Goal: Information Seeking & Learning: Compare options

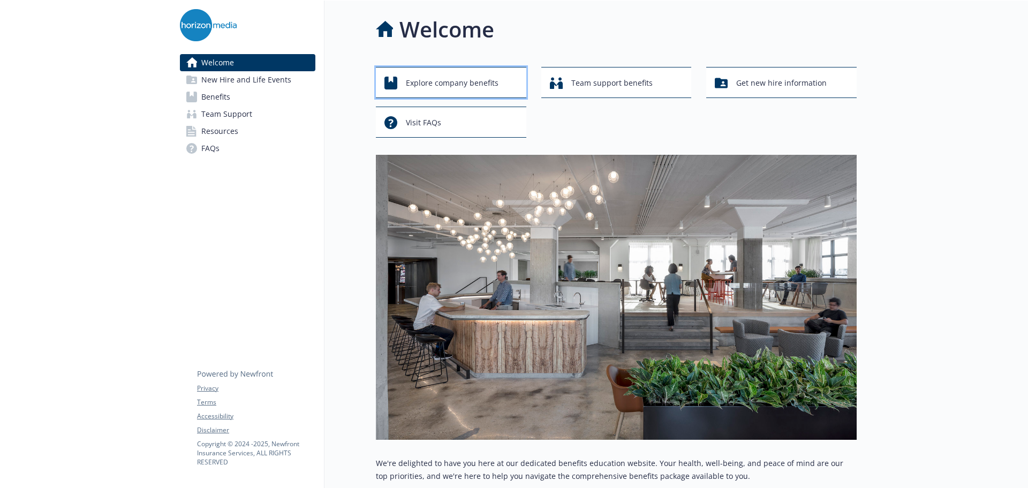
click at [456, 80] on span "Explore company benefits" at bounding box center [452, 83] width 93 height 20
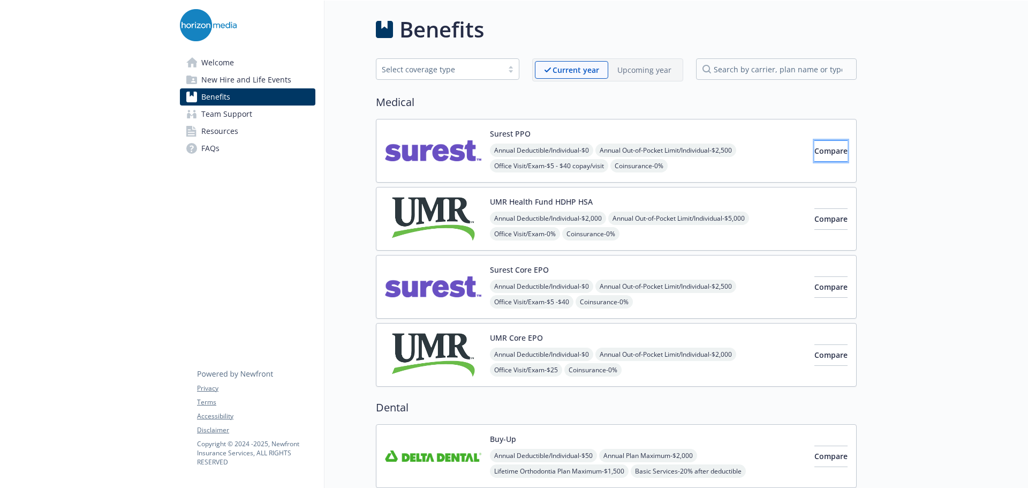
click at [823, 153] on span "Compare" at bounding box center [830, 151] width 33 height 10
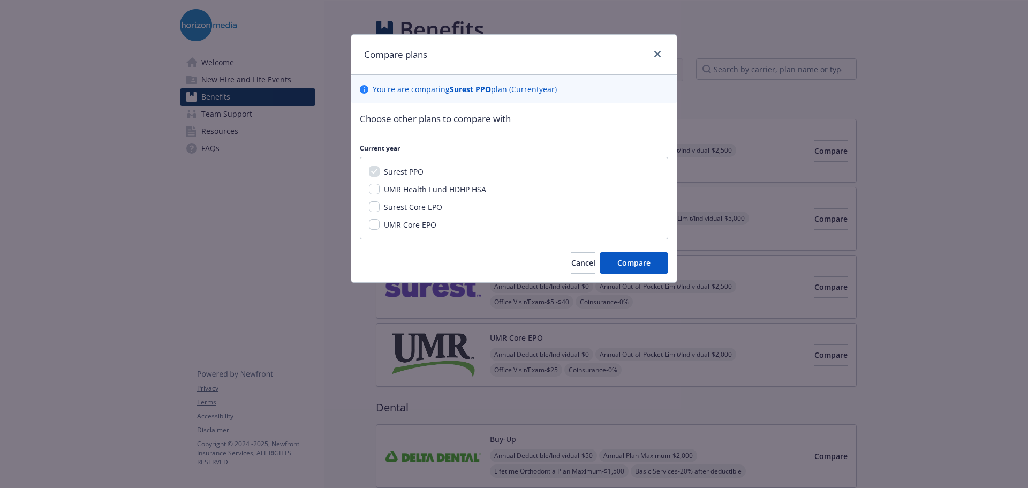
click at [662, 48] on div at bounding box center [655, 55] width 17 height 14
click at [660, 51] on icon "close" at bounding box center [657, 54] width 6 height 6
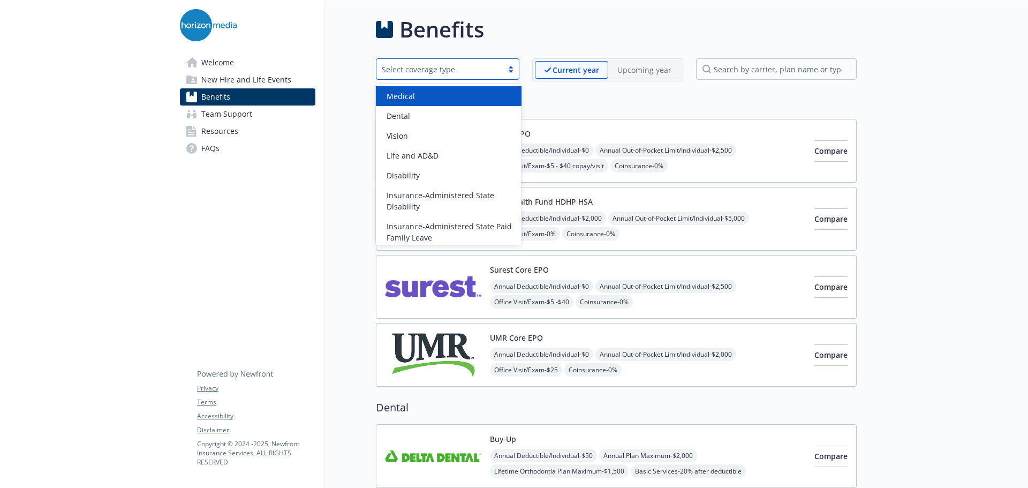
click at [481, 67] on div "Select coverage type" at bounding box center [440, 69] width 116 height 11
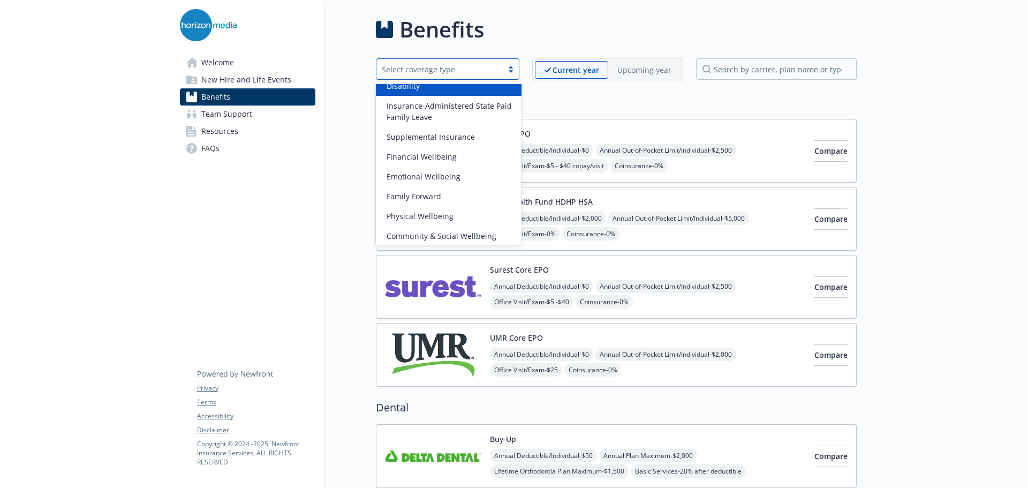
scroll to position [124, 0]
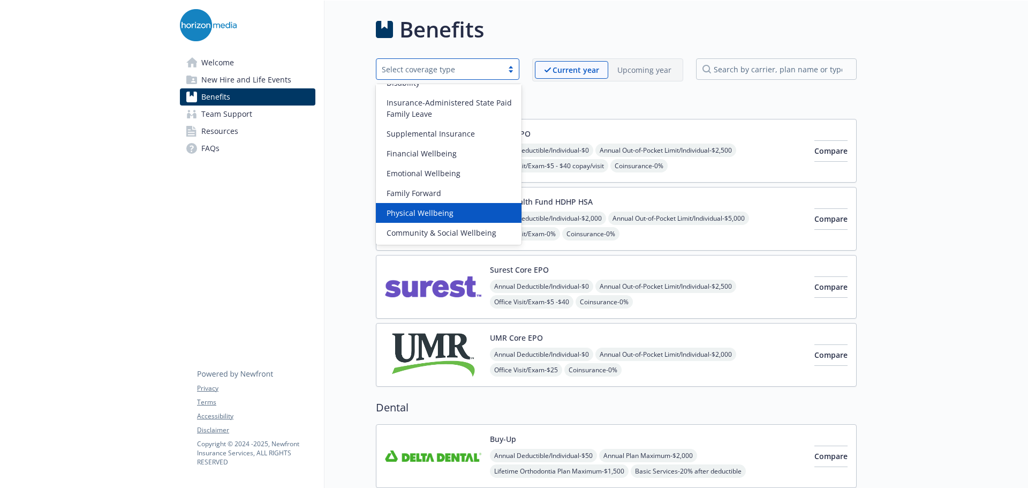
click at [451, 217] on div "Physical Wellbeing" at bounding box center [448, 212] width 133 height 11
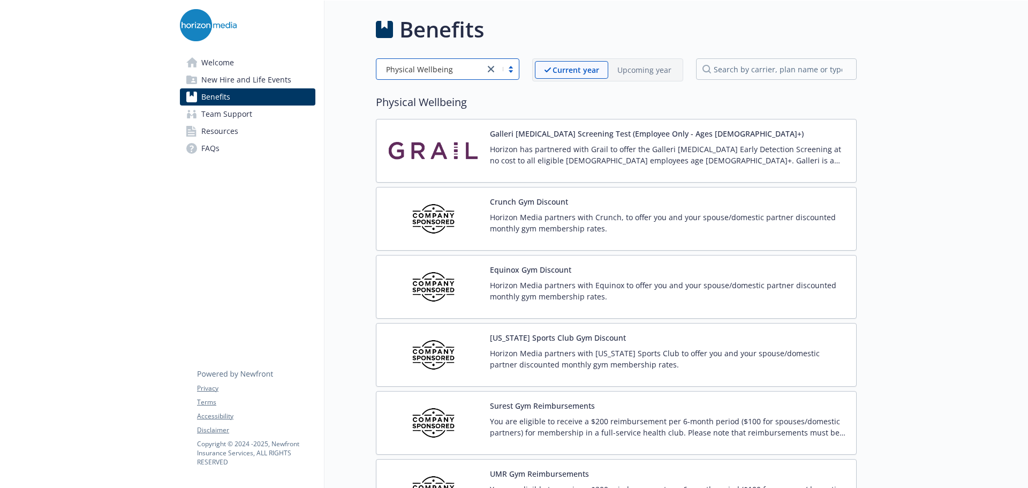
scroll to position [107, 0]
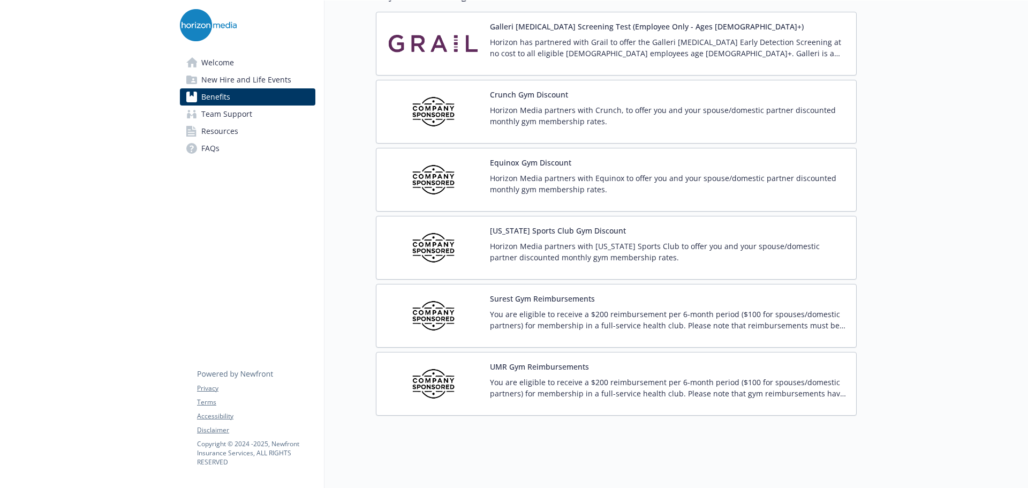
drag, startPoint x: 665, startPoint y: 262, endPoint x: 942, endPoint y: 315, distance: 281.4
click at [942, 315] on div at bounding box center [941, 192] width 171 height 599
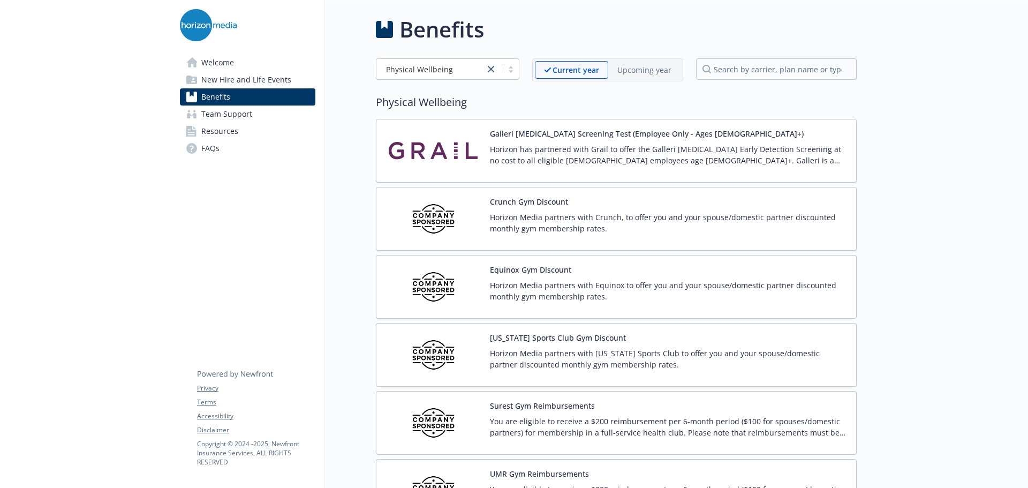
click at [632, 299] on p "Horizon Media partners with Equinox to offer you and your spouse/domestic partn…" at bounding box center [669, 290] width 358 height 22
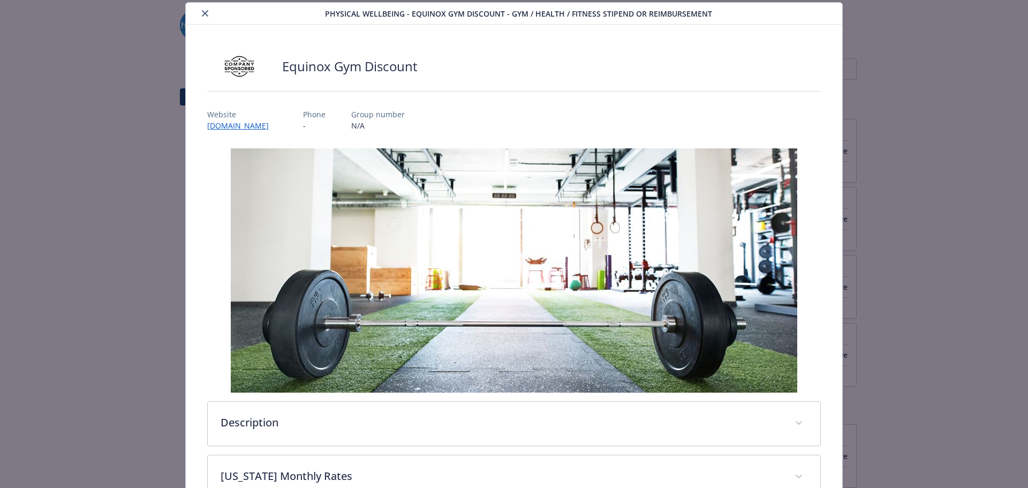
scroll to position [193, 0]
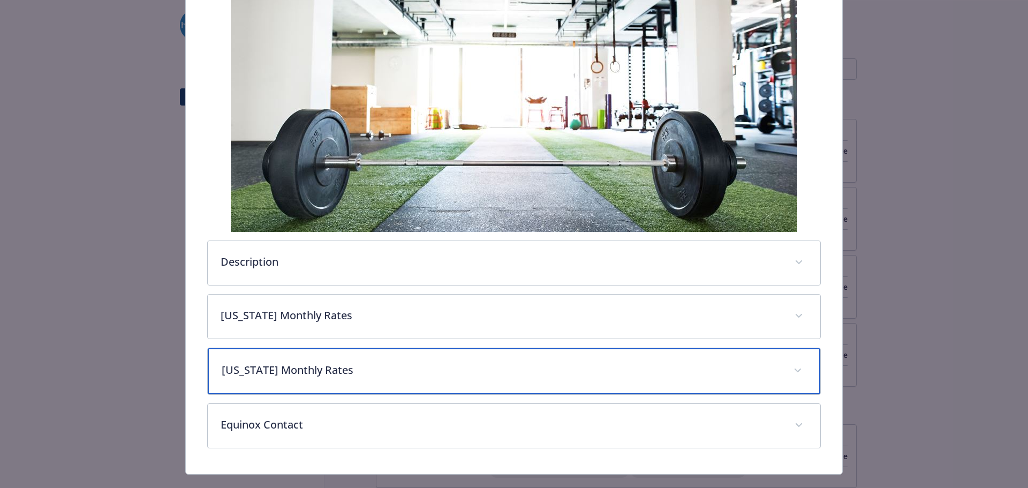
drag, startPoint x: 408, startPoint y: 370, endPoint x: 438, endPoint y: 329, distance: 51.0
click at [408, 369] on p "[US_STATE] Monthly Rates" at bounding box center [501, 370] width 559 height 16
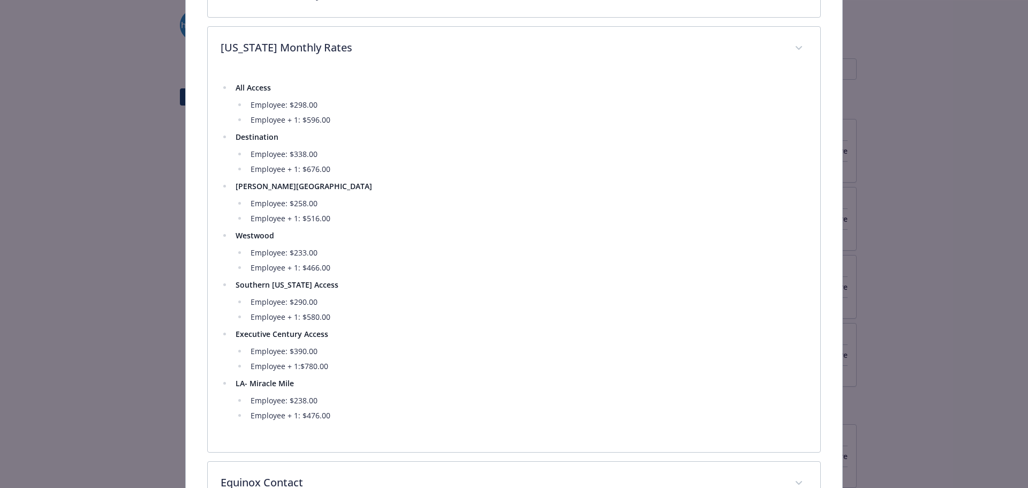
scroll to position [407, 0]
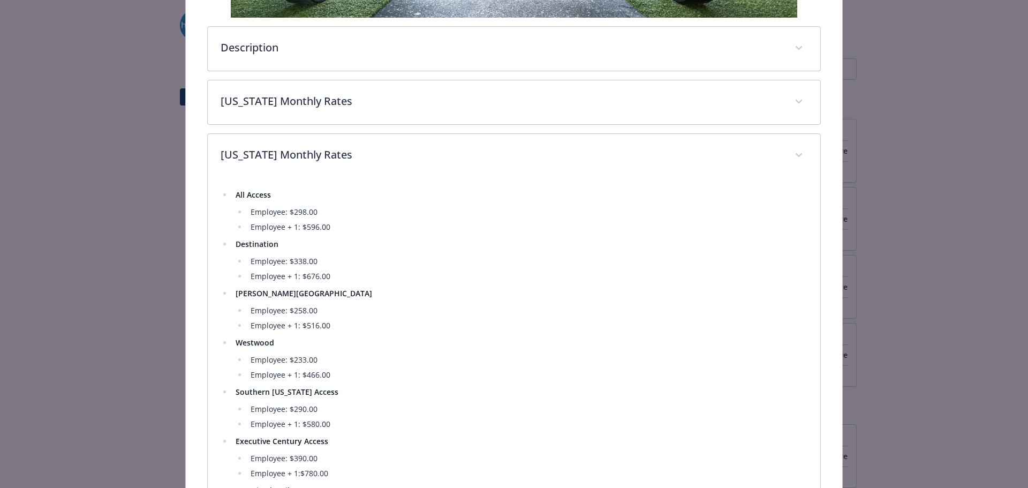
drag, startPoint x: 448, startPoint y: 324, endPoint x: 399, endPoint y: 334, distance: 49.8
click at [399, 334] on ul "All Access Employee: $298.00 Employee + 1: $596.00 Destination Employee: $338.0…" at bounding box center [514, 358] width 587 height 340
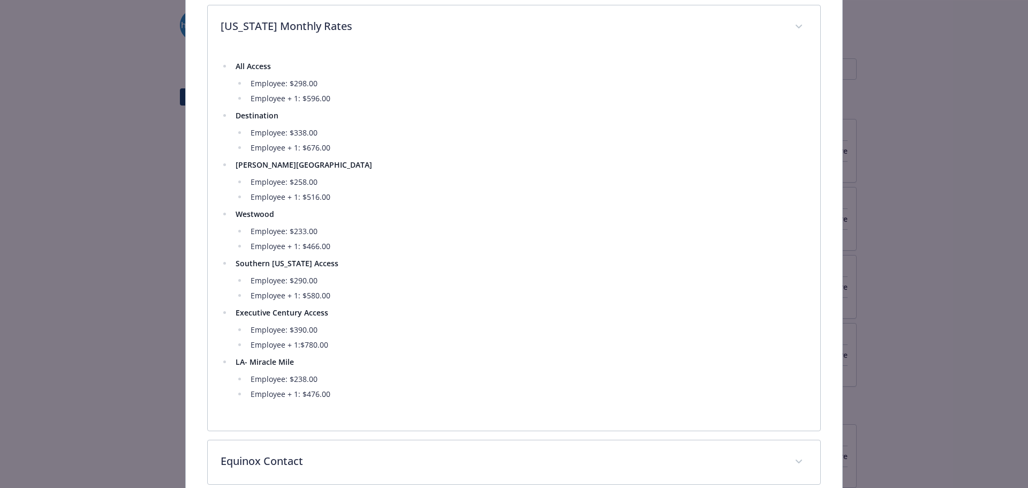
scroll to position [593, 0]
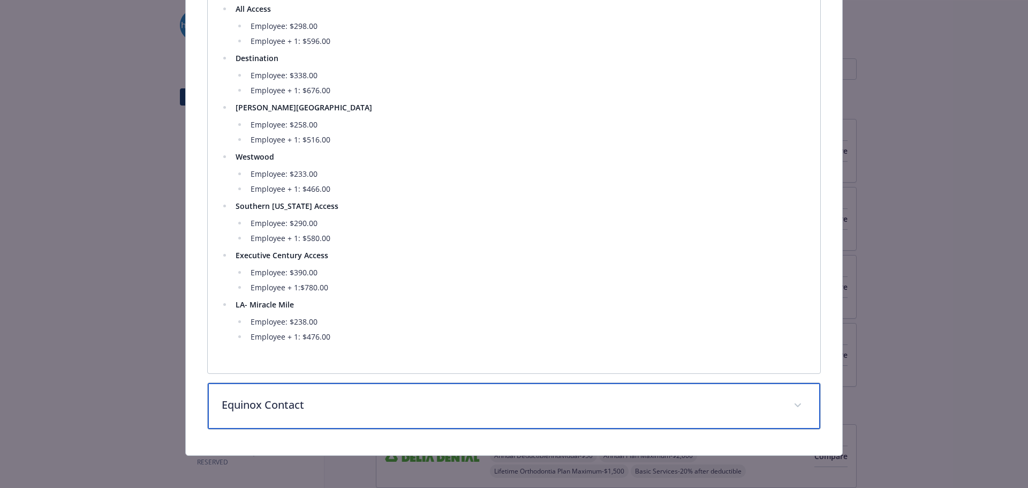
click at [376, 405] on p "Equinox Contact" at bounding box center [501, 405] width 559 height 16
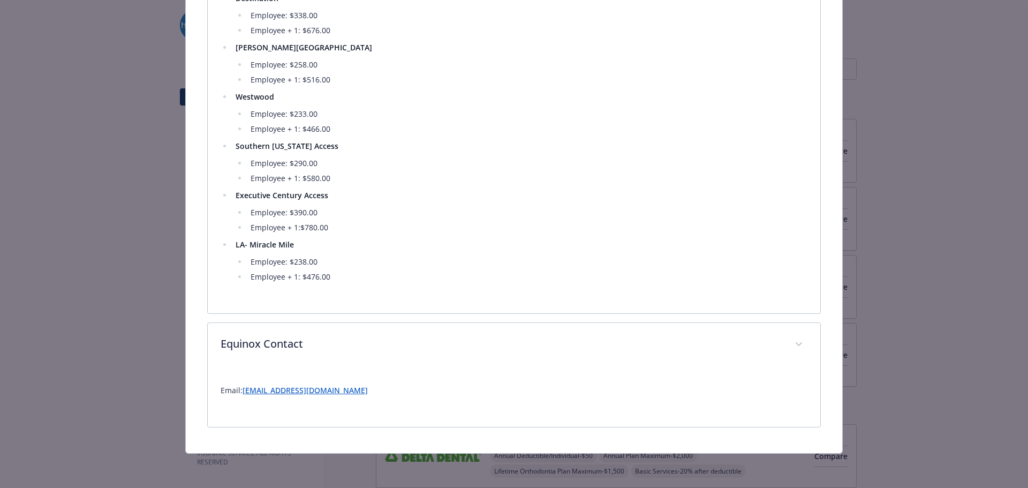
scroll to position [653, 0]
drag, startPoint x: 373, startPoint y: 396, endPoint x: 244, endPoint y: 399, distance: 129.0
click at [244, 399] on div "Email: [EMAIL_ADDRESS][DOMAIN_NAME]" at bounding box center [514, 390] width 587 height 47
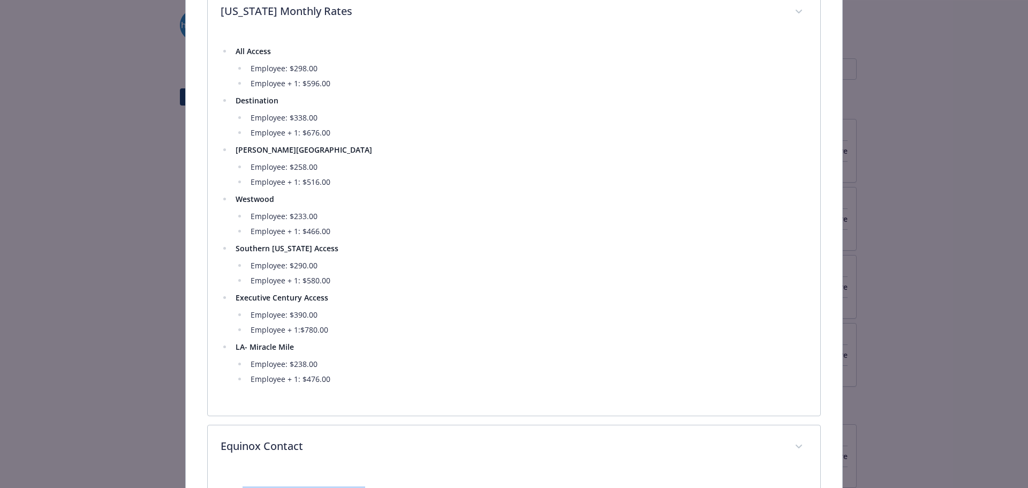
scroll to position [385, 0]
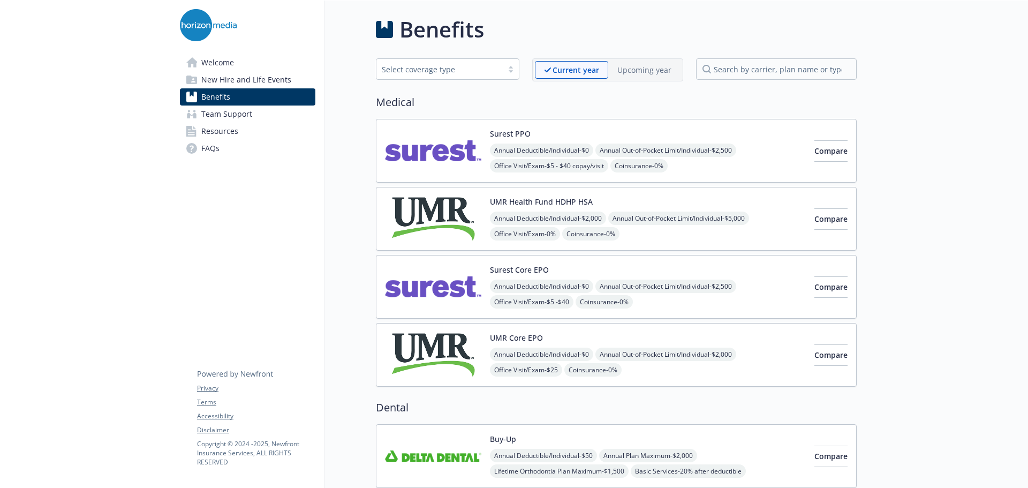
drag, startPoint x: 645, startPoint y: 304, endPoint x: 922, endPoint y: 314, distance: 278.0
click at [816, 151] on span "Compare" at bounding box center [830, 151] width 33 height 10
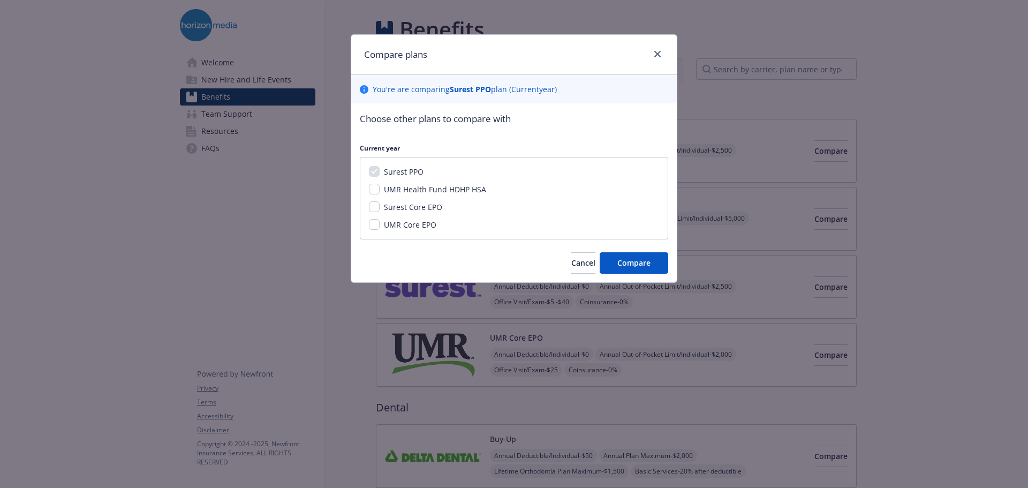
click at [381, 204] on div "Surest Core EPO" at bounding box center [412, 206] width 65 height 11
click at [375, 206] on input "Surest Core EPO" at bounding box center [374, 206] width 11 height 11
checkbox input "true"
click at [630, 264] on span "Compare" at bounding box center [633, 262] width 33 height 10
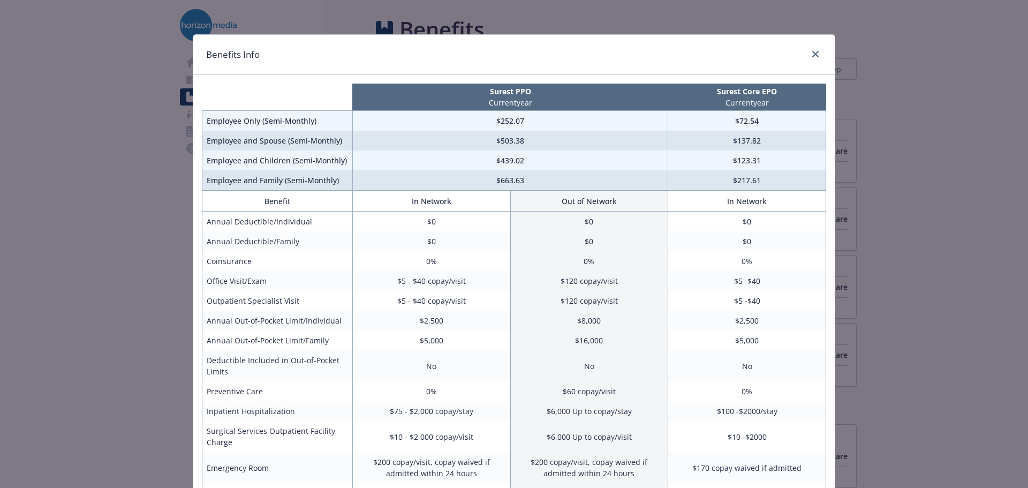
drag, startPoint x: 762, startPoint y: 315, endPoint x: 735, endPoint y: 419, distance: 107.8
click at [735, 419] on td "$100 -$2000/stay" at bounding box center [747, 411] width 158 height 20
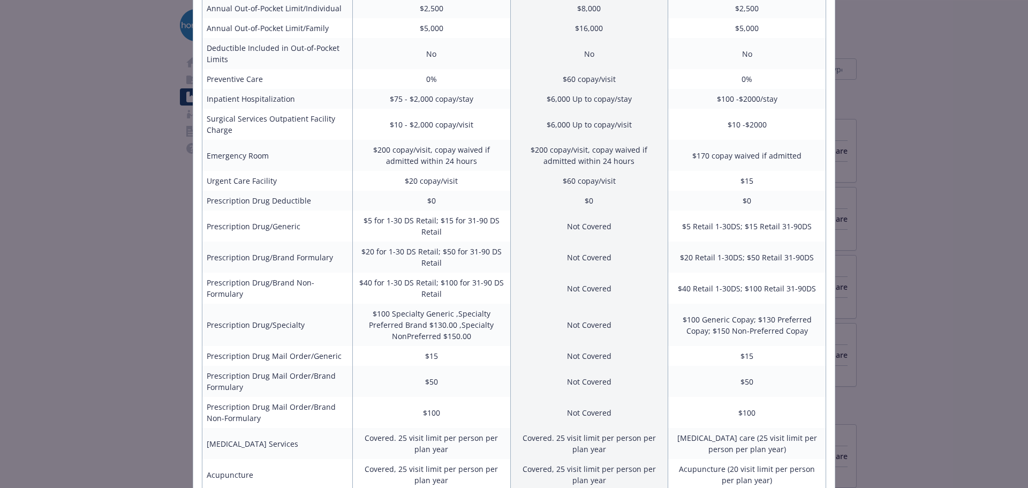
scroll to position [321, 0]
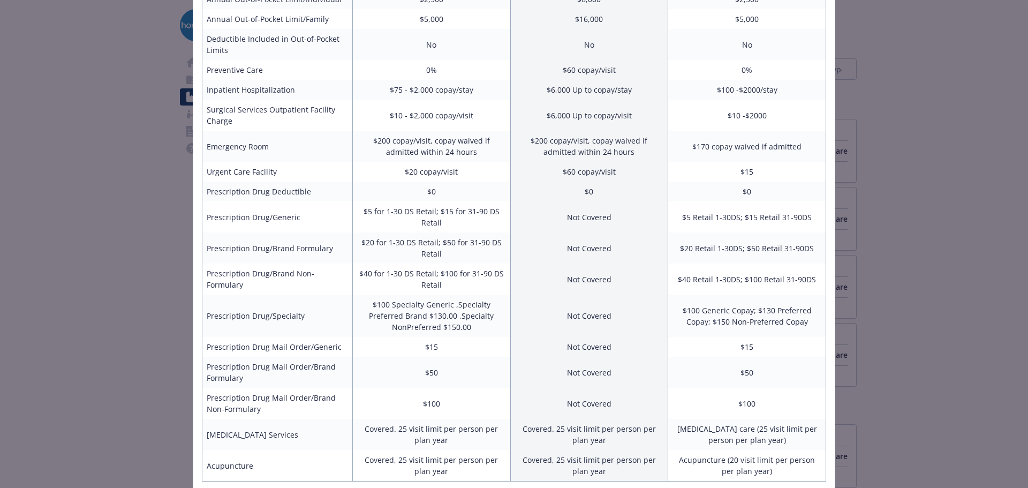
drag, startPoint x: 768, startPoint y: 380, endPoint x: 697, endPoint y: 385, distance: 71.4
click at [697, 385] on td "$50" at bounding box center [747, 372] width 158 height 31
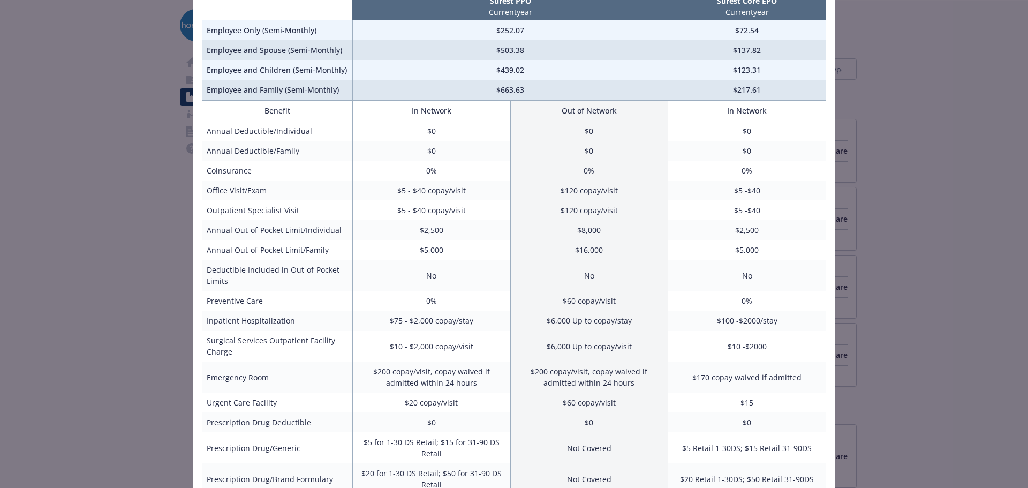
scroll to position [107, 0]
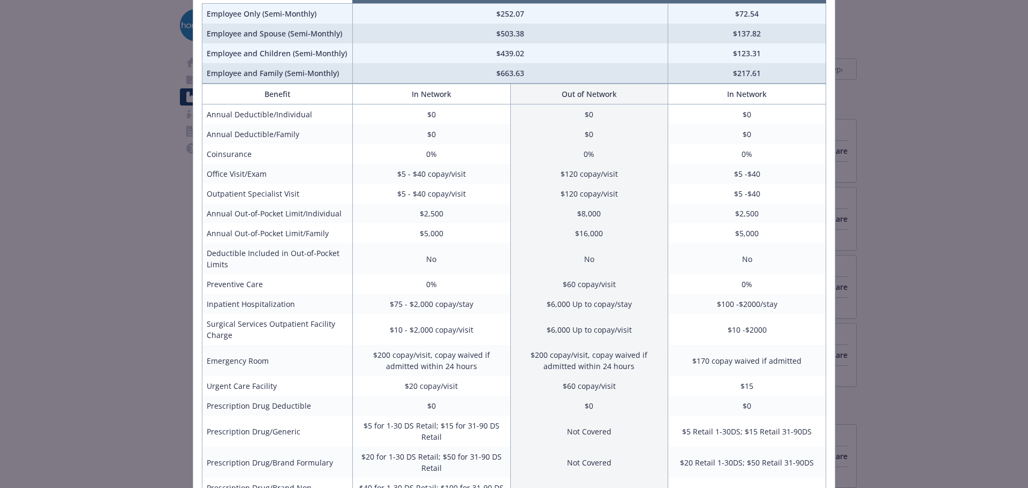
drag, startPoint x: 774, startPoint y: 407, endPoint x: 744, endPoint y: 395, distance: 32.2
click at [744, 395] on td "$15" at bounding box center [747, 386] width 158 height 20
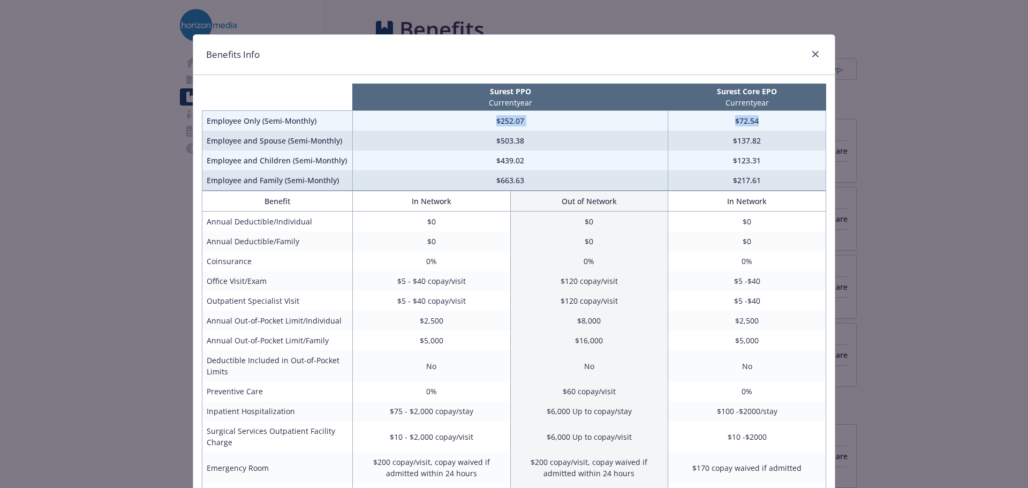
drag, startPoint x: 758, startPoint y: 115, endPoint x: 485, endPoint y: 125, distance: 273.2
click at [485, 125] on tr "Employee Only (Semi-Monthly) $252.07 $72.54" at bounding box center [514, 121] width 624 height 20
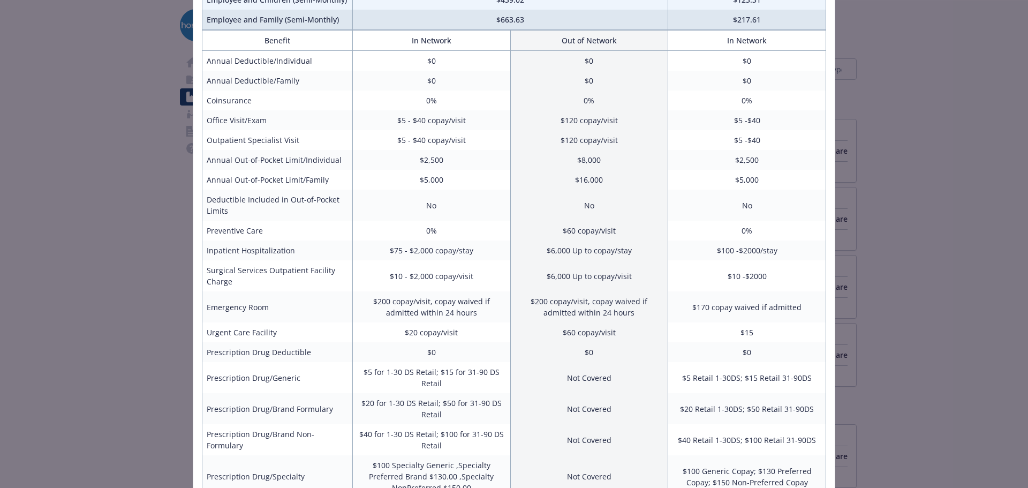
scroll to position [214, 0]
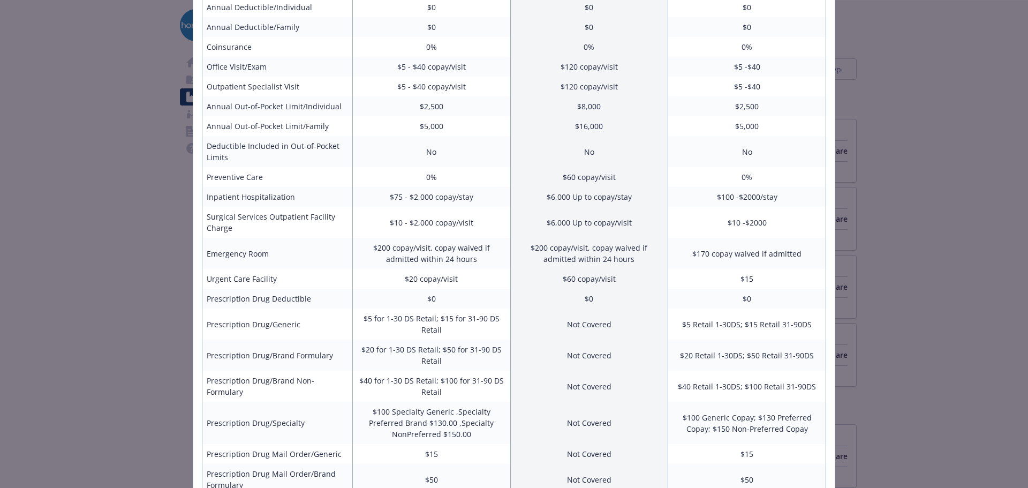
drag, startPoint x: 551, startPoint y: 304, endPoint x: 473, endPoint y: 404, distance: 127.4
click at [473, 404] on td "$100 Specialty Generic ,Specialty Preferred Brand $130.00 ,Specialty NonPreferr…" at bounding box center [431, 422] width 158 height 42
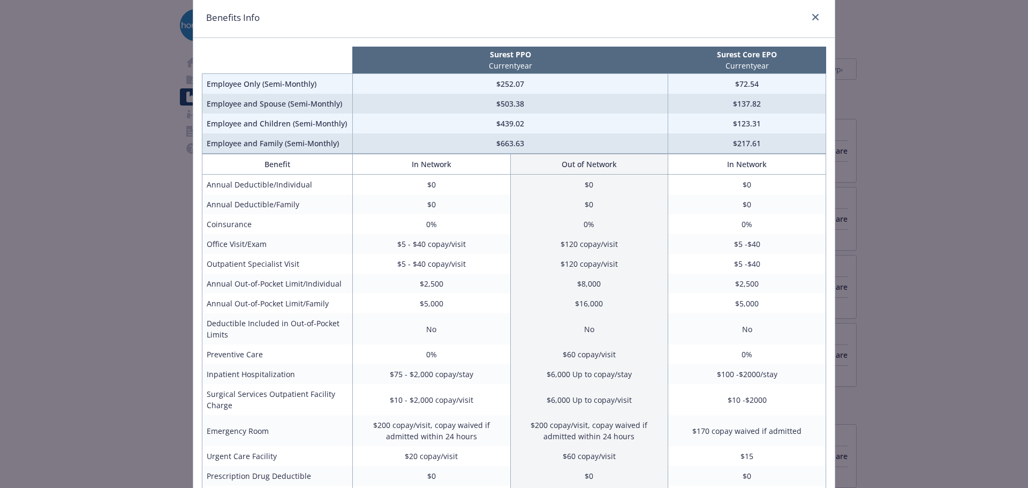
scroll to position [0, 0]
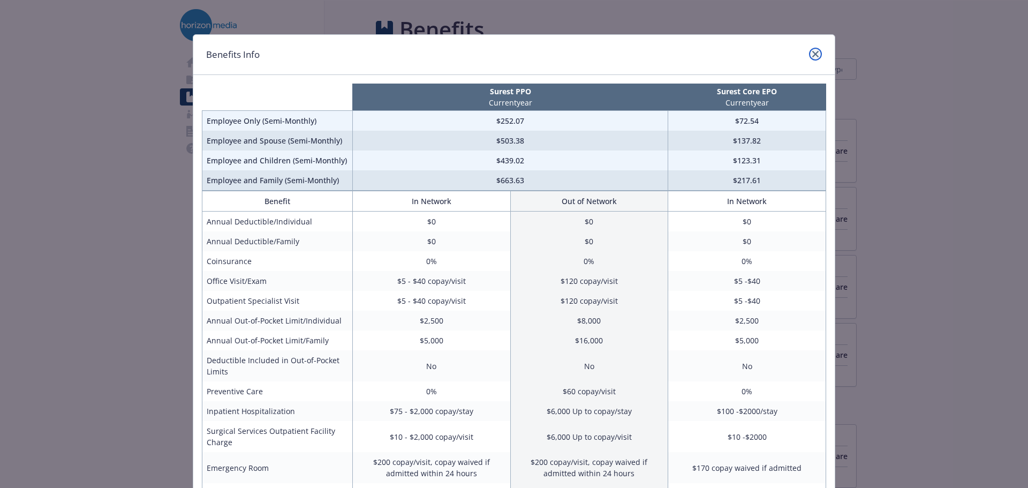
click at [809, 52] on link "close" at bounding box center [815, 54] width 13 height 13
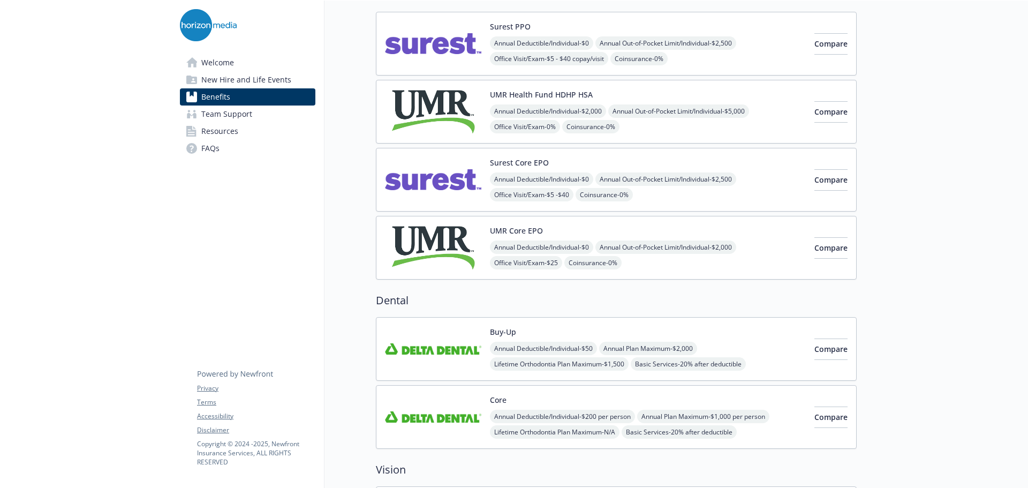
scroll to position [161, 0]
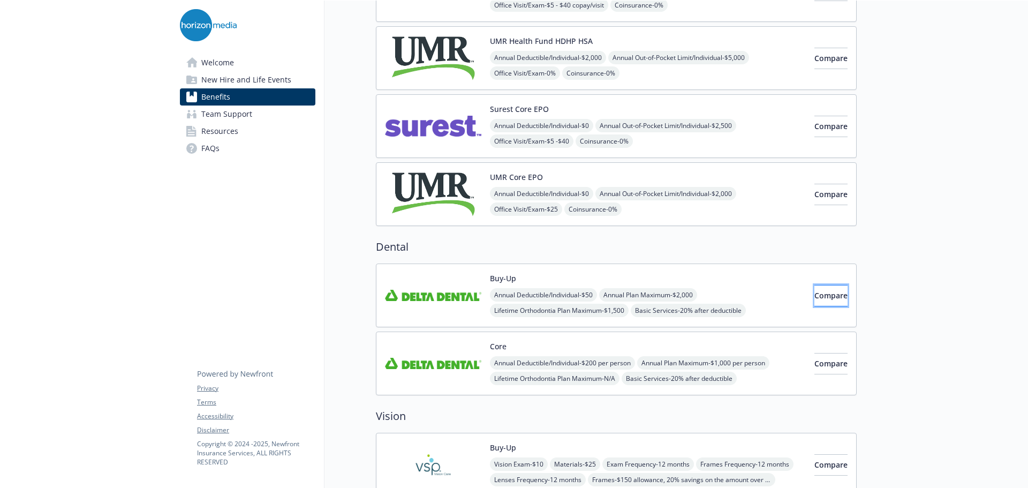
click at [814, 300] on span "Compare" at bounding box center [830, 295] width 33 height 10
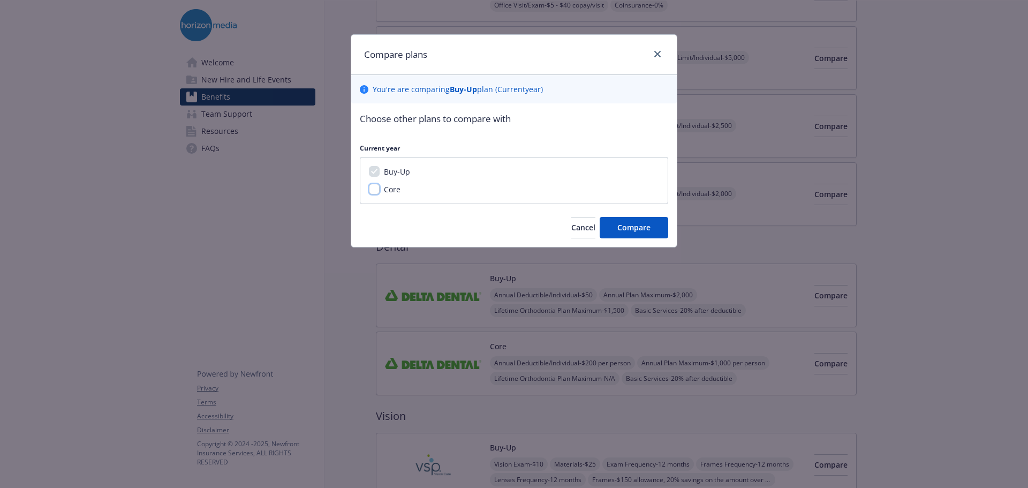
click at [379, 188] on input "Core" at bounding box center [374, 189] width 11 height 11
checkbox input "true"
click at [630, 232] on span "Compare" at bounding box center [633, 227] width 33 height 10
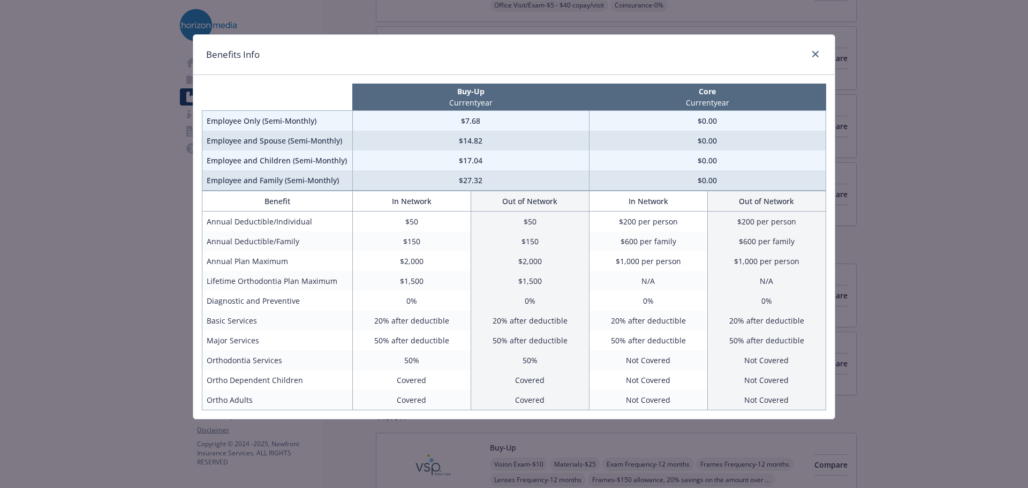
drag, startPoint x: 400, startPoint y: 345, endPoint x: 378, endPoint y: 337, distance: 23.9
click at [378, 337] on td "50% after deductible" at bounding box center [411, 340] width 118 height 20
click at [813, 51] on icon "close" at bounding box center [815, 54] width 6 height 6
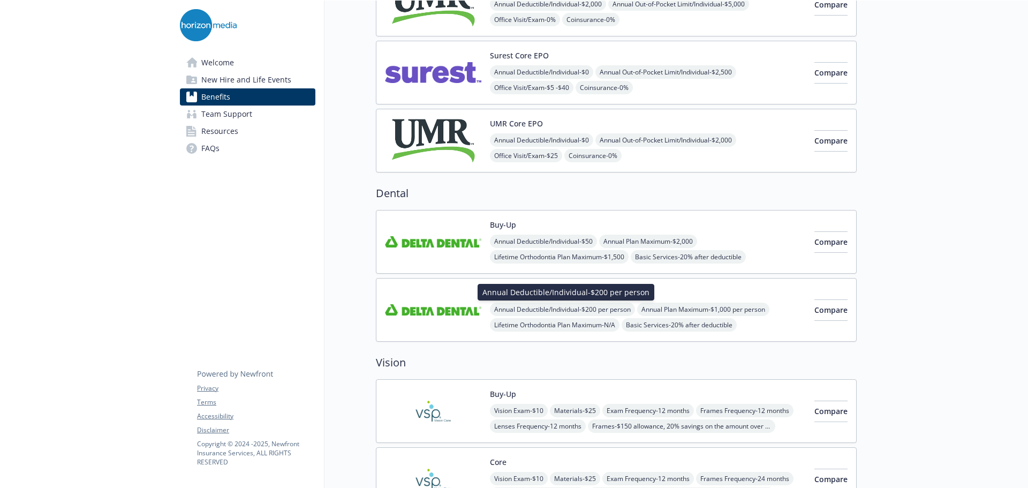
scroll to position [321, 0]
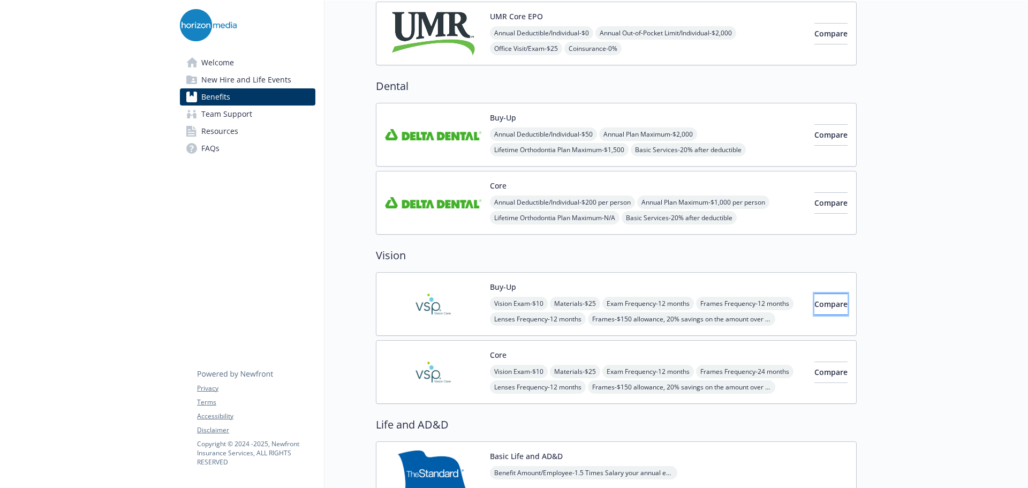
click at [824, 301] on span "Compare" at bounding box center [830, 304] width 33 height 10
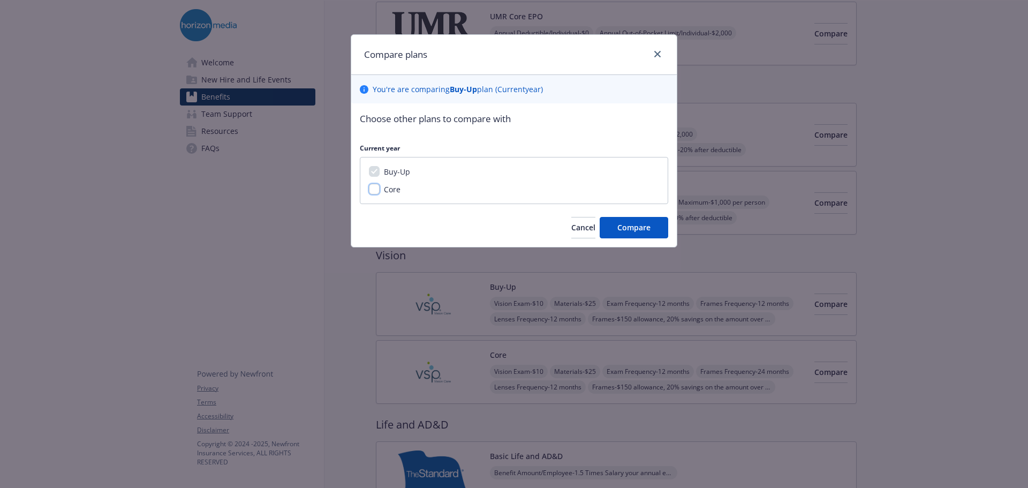
click at [377, 189] on input "Core" at bounding box center [374, 189] width 11 height 11
checkbox input "true"
click at [655, 230] on button "Compare" at bounding box center [634, 227] width 69 height 21
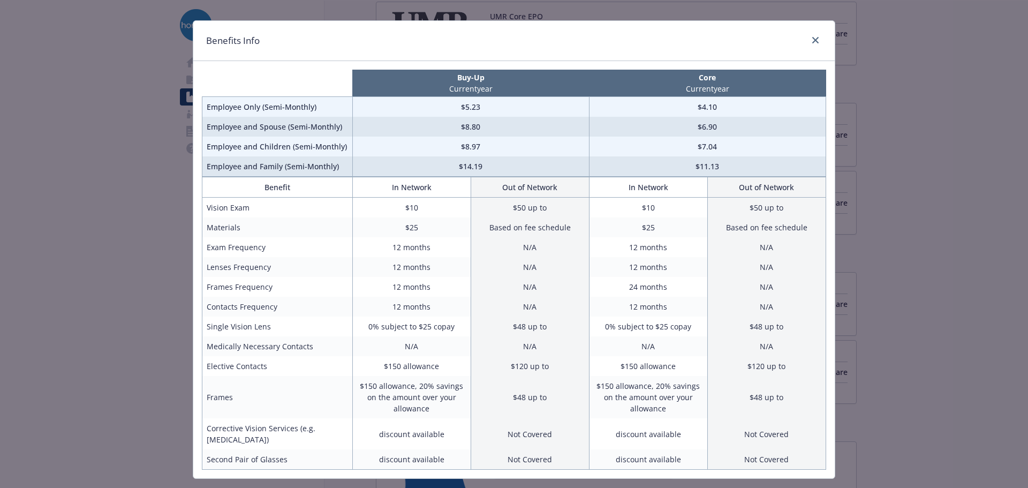
scroll to position [0, 0]
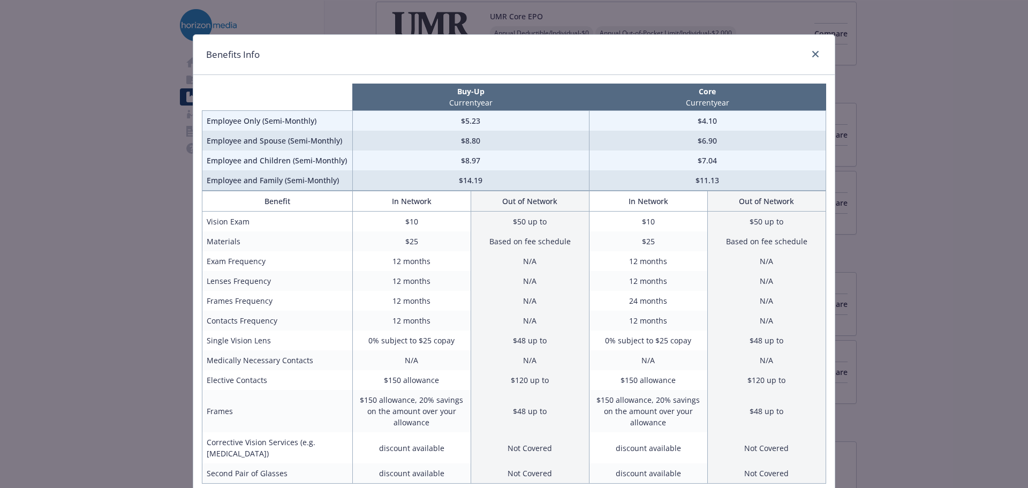
drag, startPoint x: 599, startPoint y: 337, endPoint x: 544, endPoint y: 282, distance: 77.6
click at [544, 282] on td "N/A" at bounding box center [530, 281] width 118 height 20
click at [809, 54] on link "close" at bounding box center [815, 54] width 13 height 13
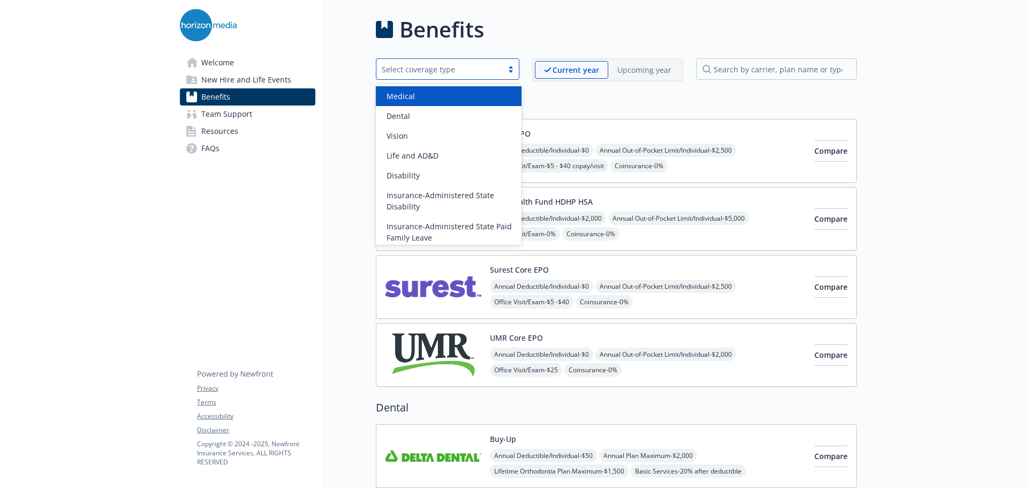
click at [467, 74] on div "Select coverage type" at bounding box center [440, 69] width 116 height 11
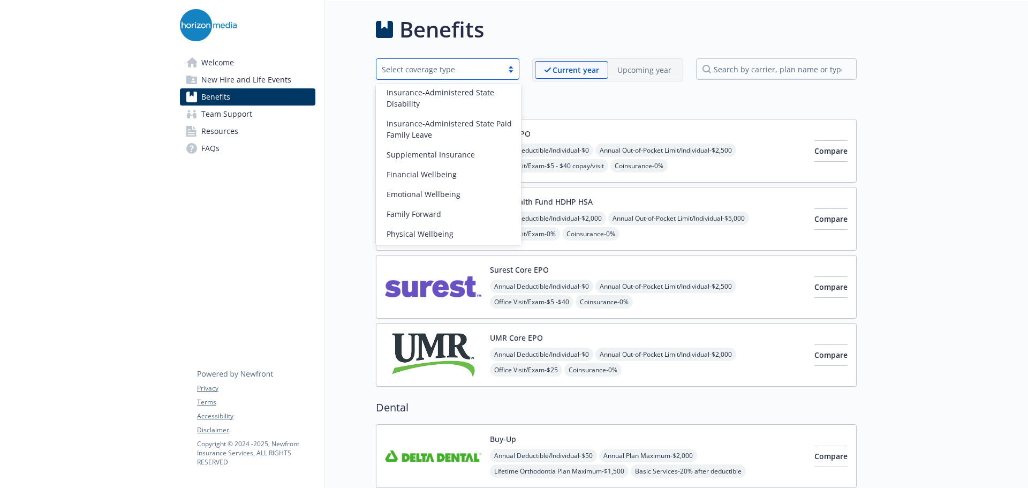
scroll to position [124, 0]
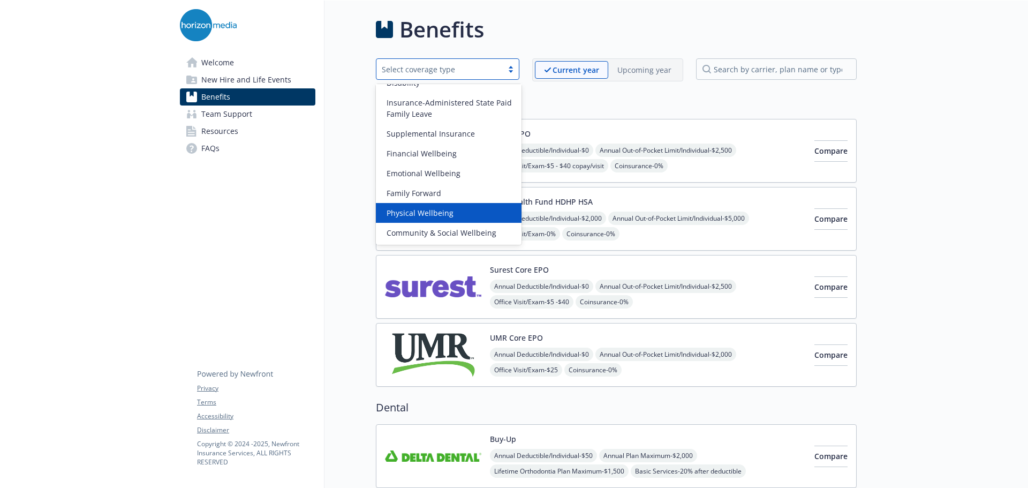
click at [443, 215] on span "Physical Wellbeing" at bounding box center [419, 212] width 67 height 11
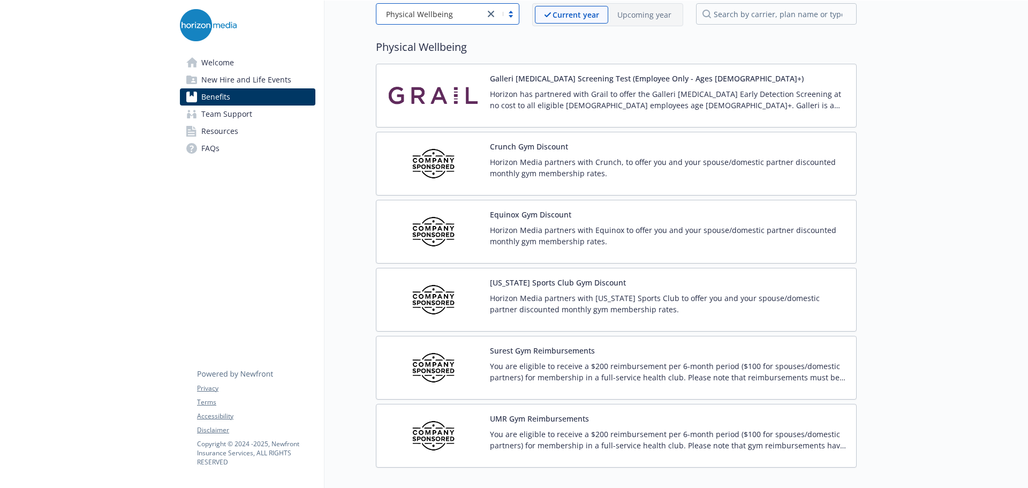
scroll to position [120, 0]
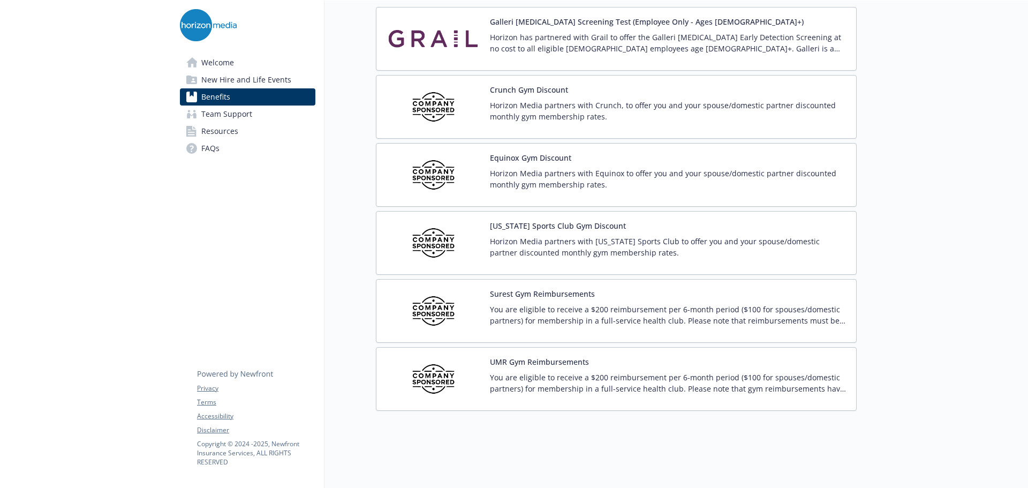
click at [525, 304] on p "You are eligible to receive a $200 reimbursement per 6-month period ($100 for s…" at bounding box center [669, 315] width 358 height 22
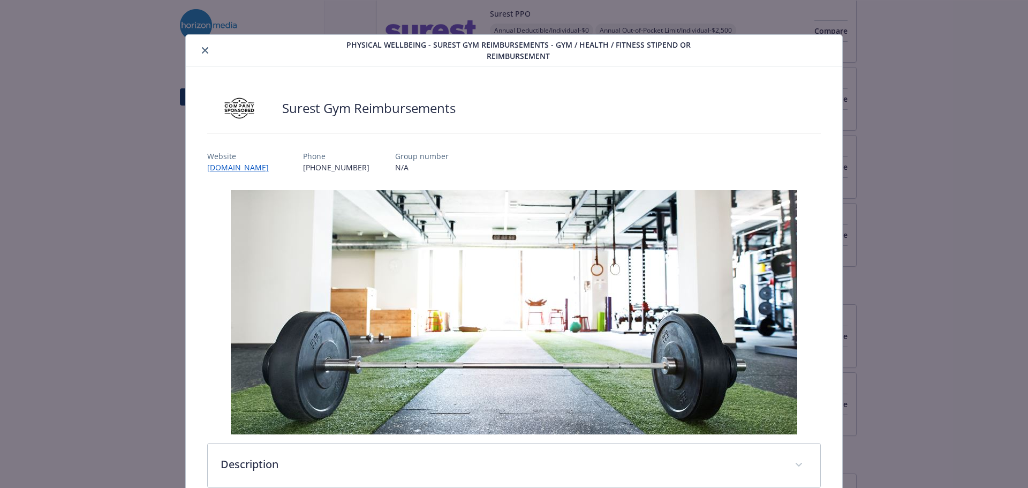
scroll to position [168, 0]
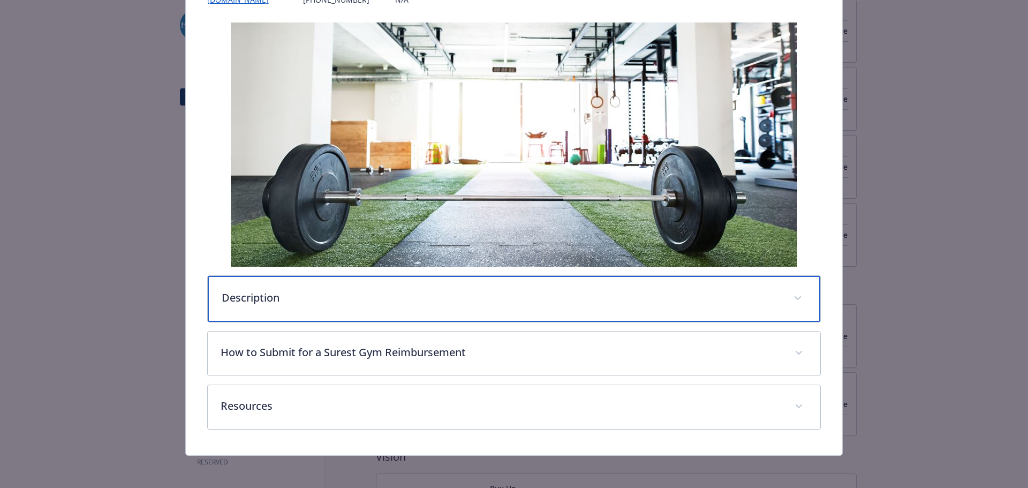
click at [366, 314] on div "Description" at bounding box center [514, 299] width 613 height 46
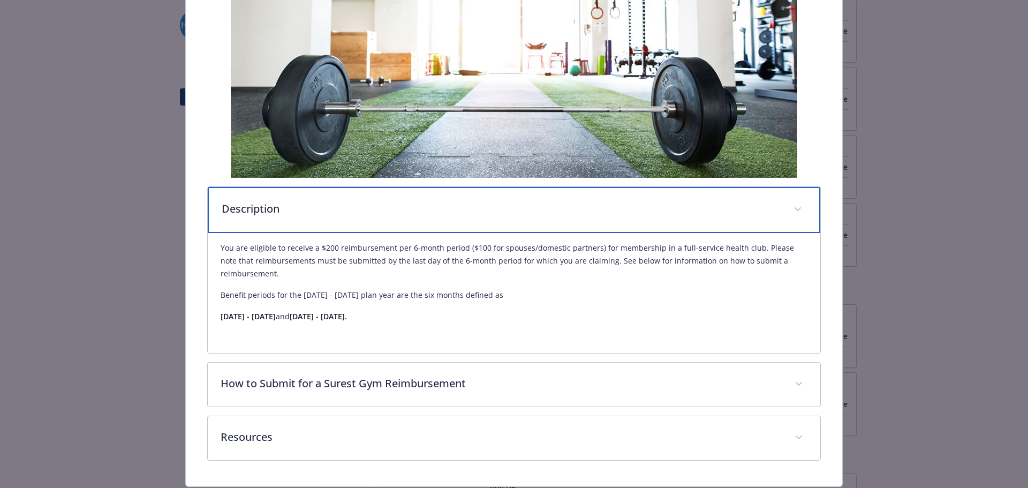
scroll to position [290, 0]
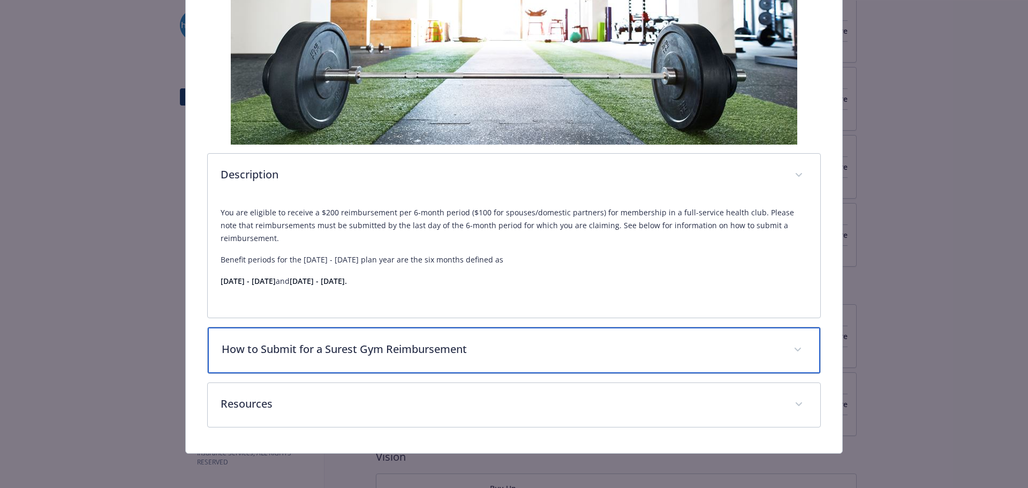
click at [396, 353] on p "How to Submit for a Surest Gym Reimbursement" at bounding box center [501, 349] width 559 height 16
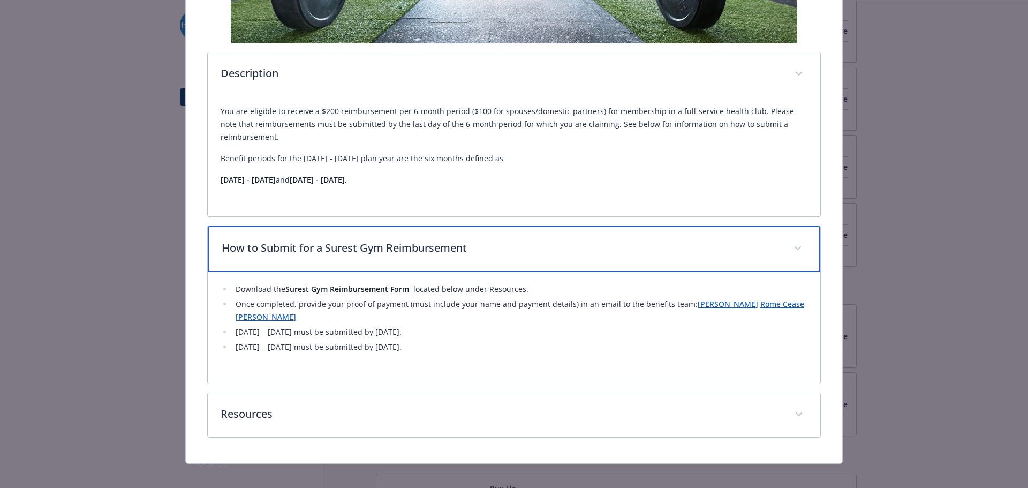
scroll to position [401, 0]
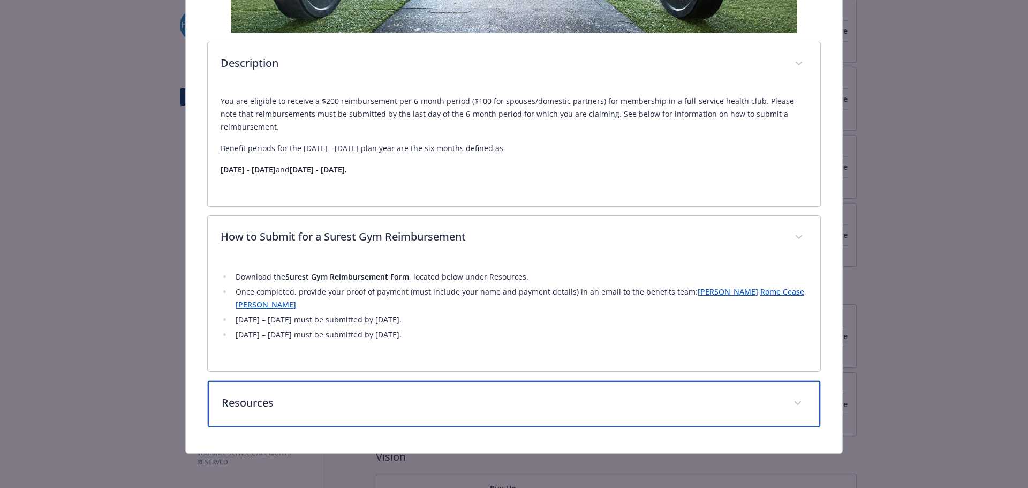
click at [509, 401] on p "Resources" at bounding box center [501, 403] width 559 height 16
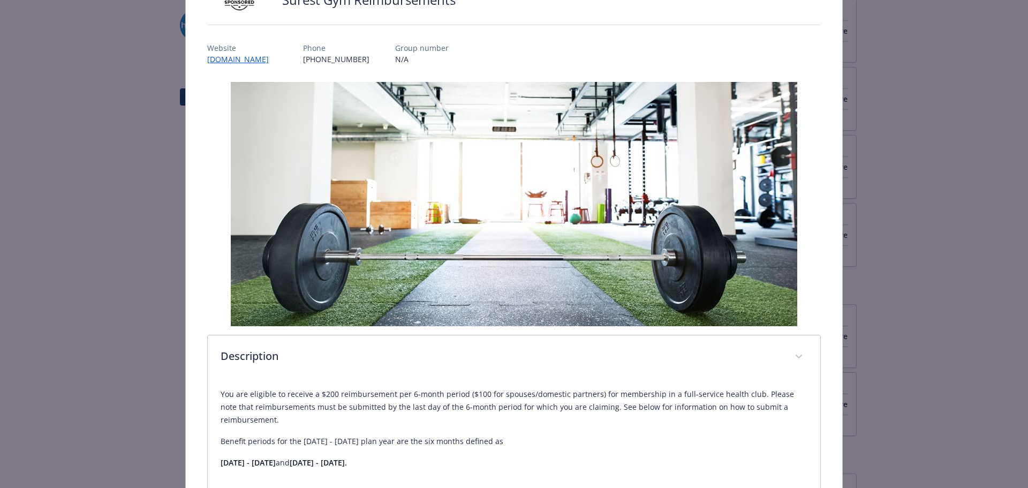
scroll to position [0, 0]
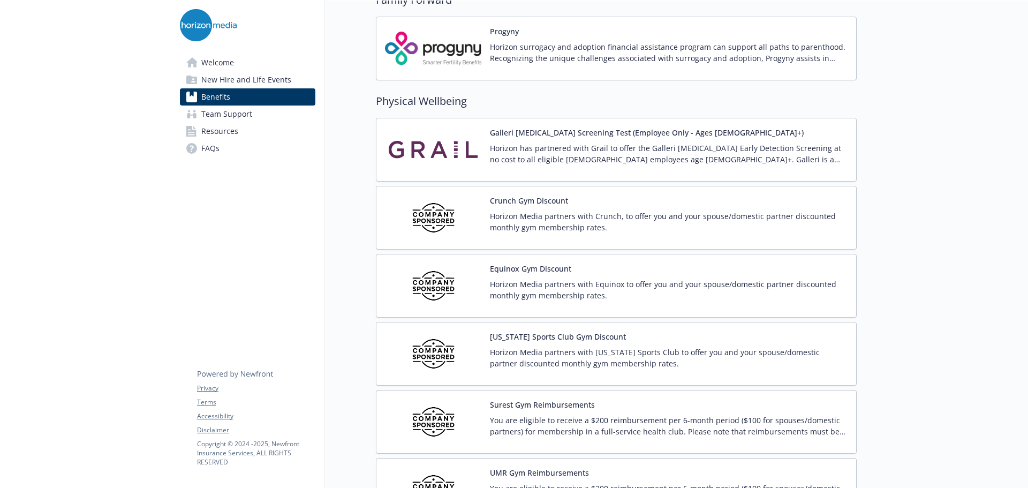
scroll to position [2368, 0]
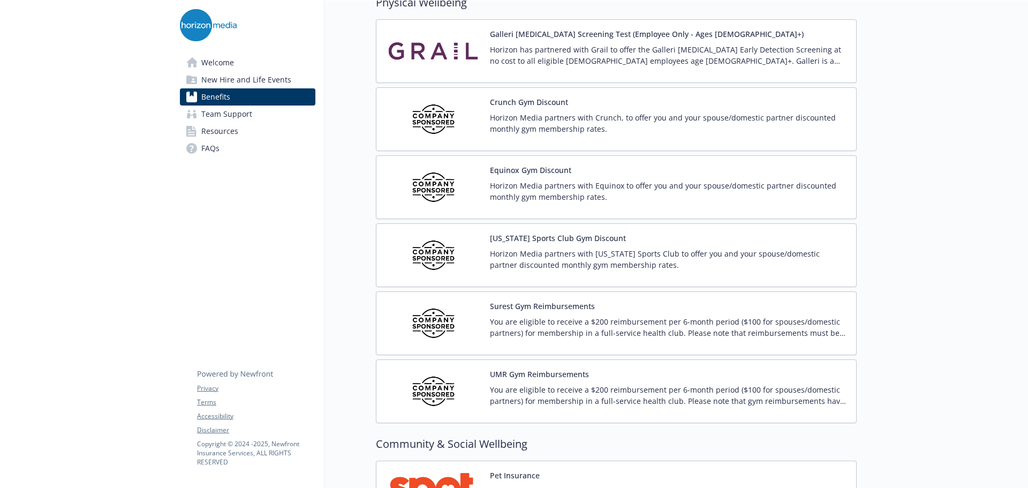
click at [578, 192] on p "Horizon Media partners with Equinox to offer you and your spouse/domestic partn…" at bounding box center [669, 191] width 358 height 22
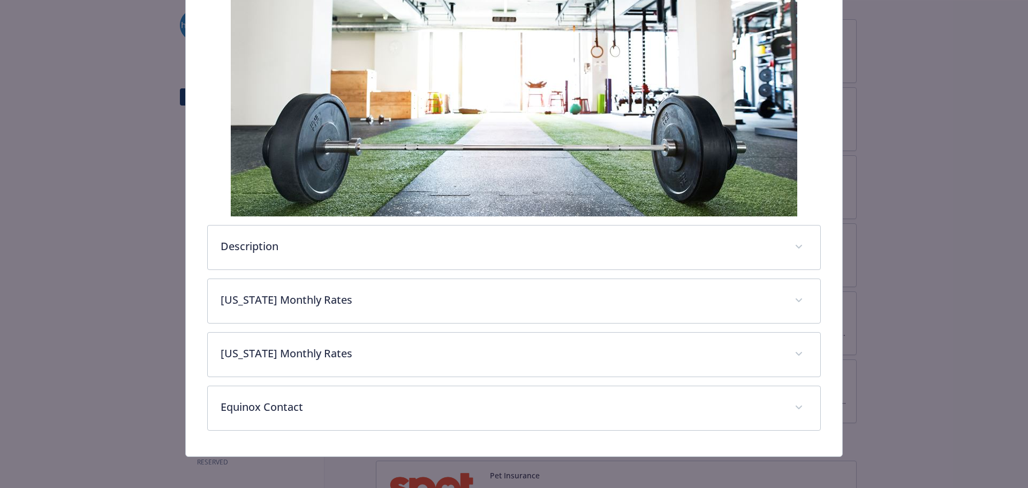
scroll to position [211, 0]
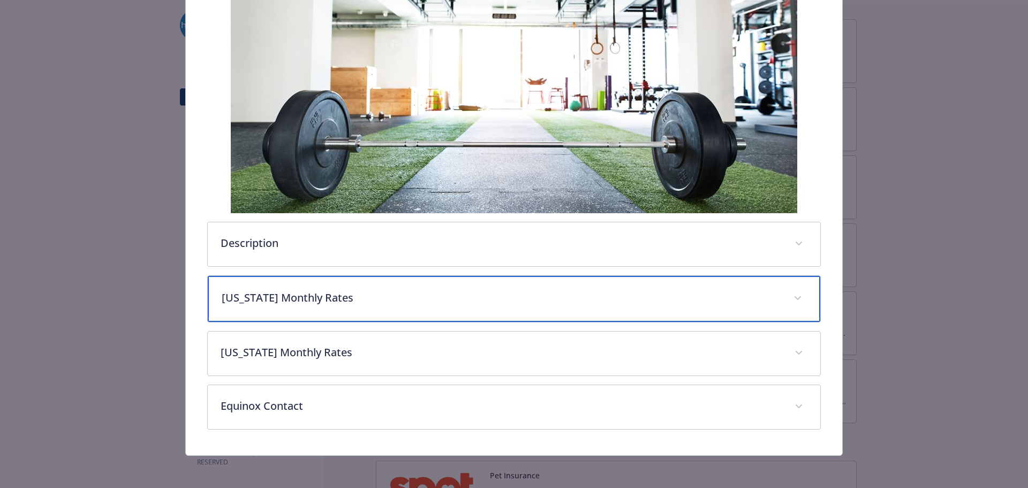
click at [533, 294] on p "[US_STATE] Monthly Rates" at bounding box center [501, 298] width 559 height 16
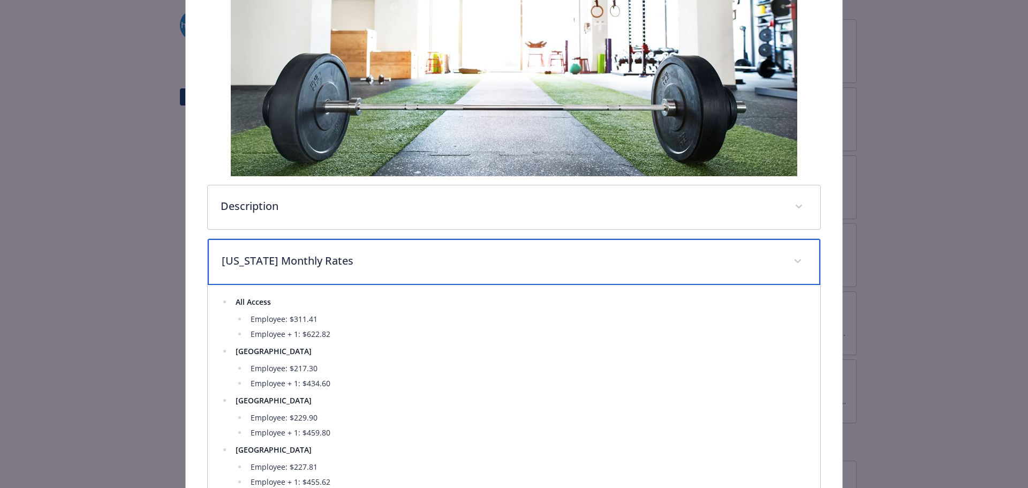
scroll to position [265, 0]
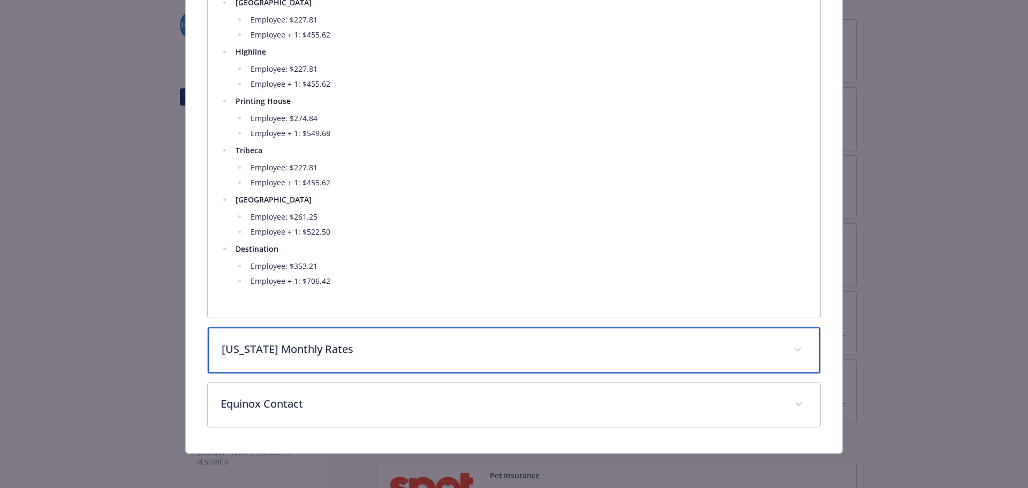
click at [501, 342] on div "[US_STATE] Monthly Rates" at bounding box center [514, 350] width 613 height 46
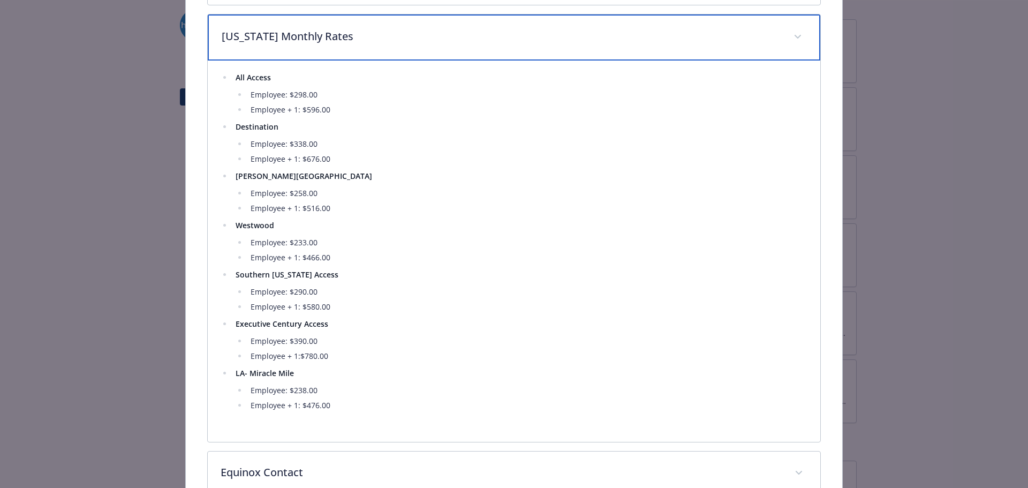
scroll to position [1012, 0]
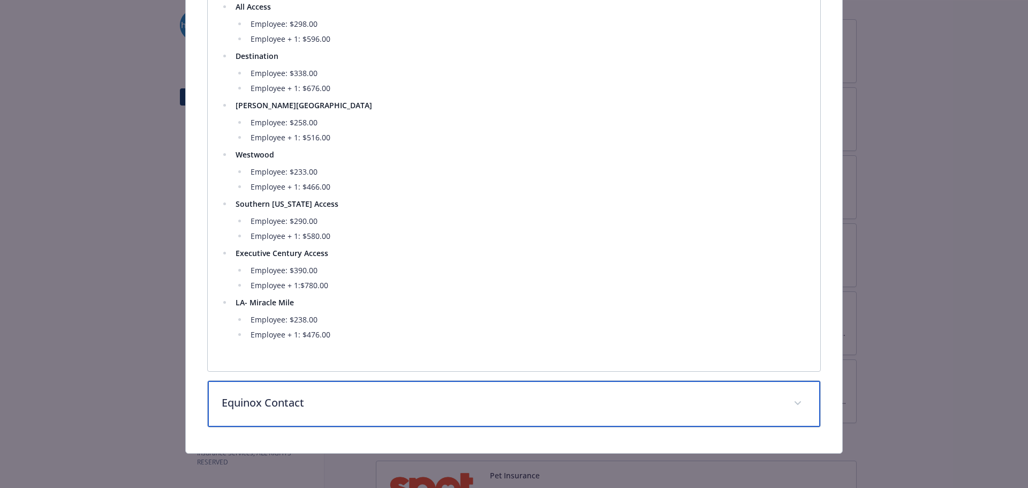
click at [398, 398] on p "Equinox Contact" at bounding box center [501, 403] width 559 height 16
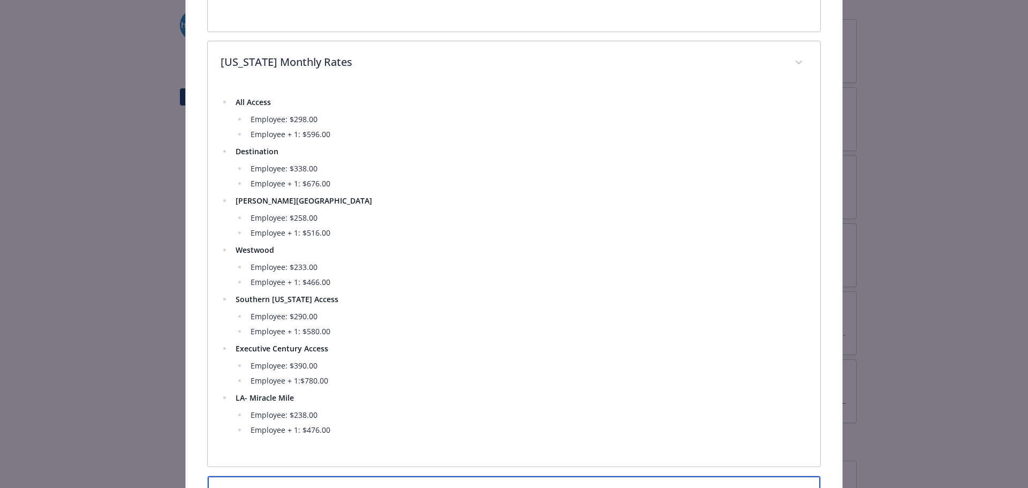
scroll to position [974, 0]
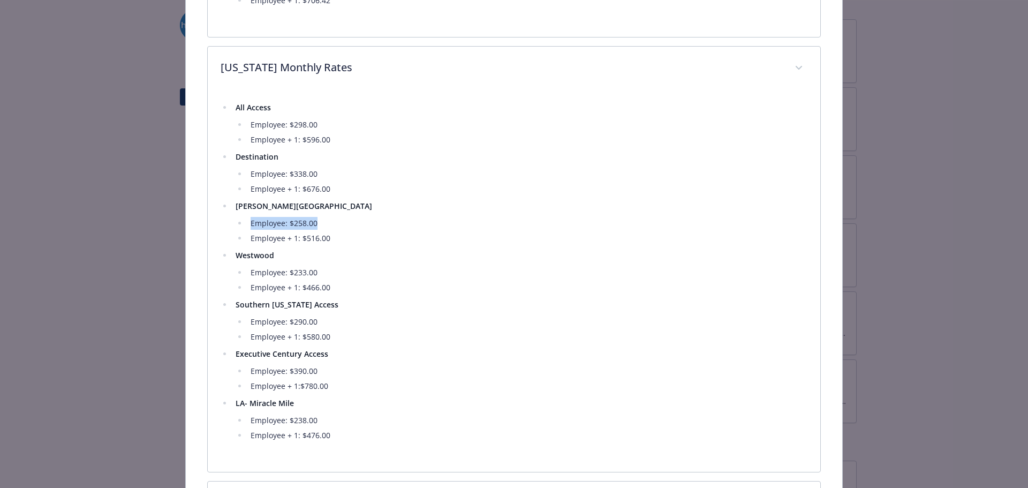
drag, startPoint x: 316, startPoint y: 224, endPoint x: 240, endPoint y: 225, distance: 76.0
click at [240, 225] on ul "Employee: $258.00 Employee + 1: $516.00" at bounding box center [522, 231] width 572 height 28
click at [415, 260] on li "Westwood Employee: $233.00 Employee + 1: $466.00" at bounding box center [519, 271] width 575 height 45
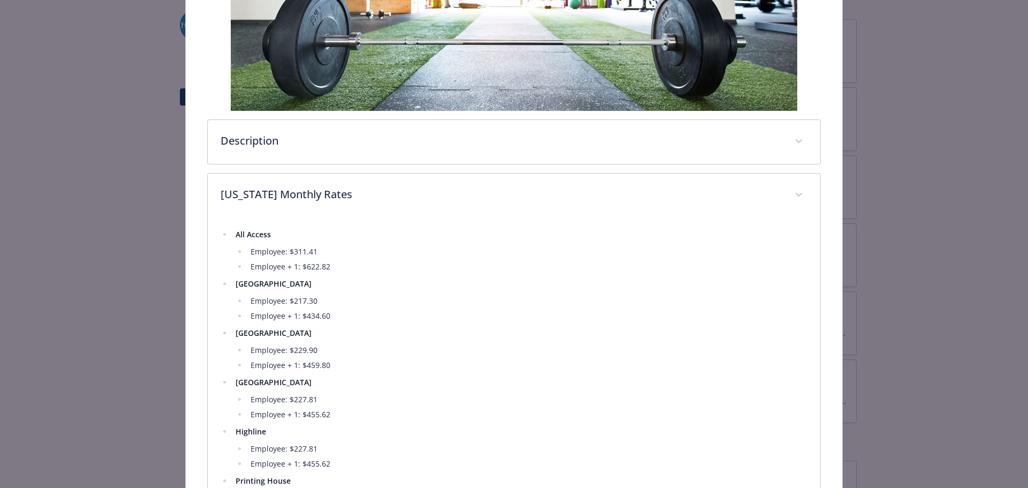
scroll to position [222, 0]
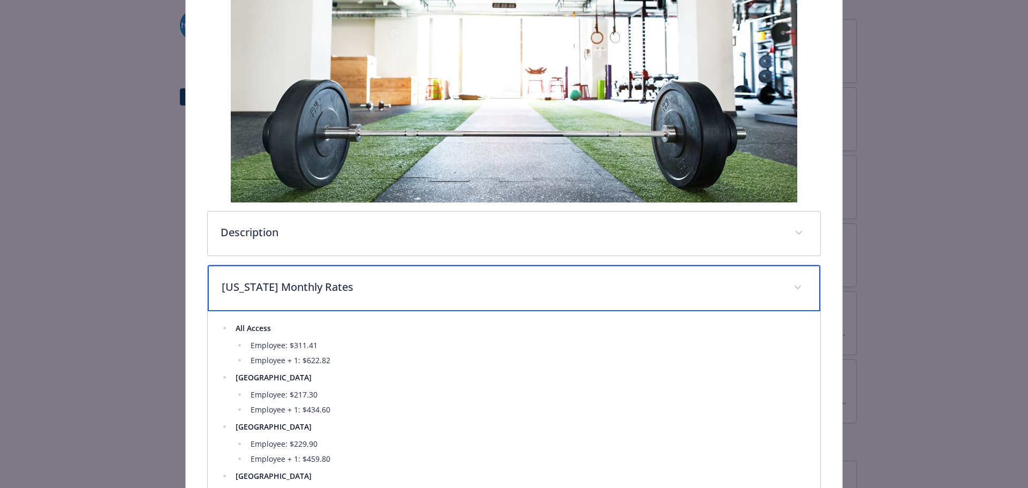
click at [570, 301] on div "[US_STATE] Monthly Rates" at bounding box center [514, 288] width 613 height 46
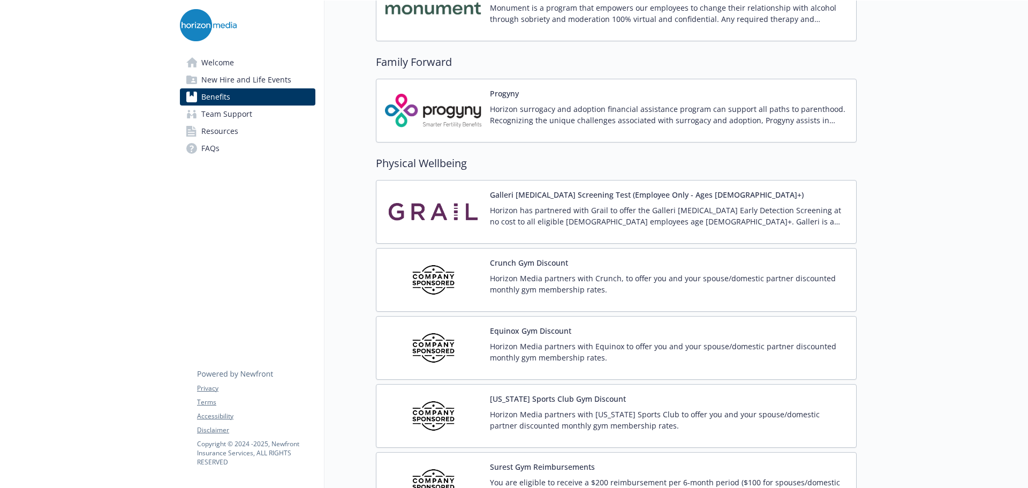
scroll to position [2261, 0]
